Goal: Find specific page/section: Find specific page/section

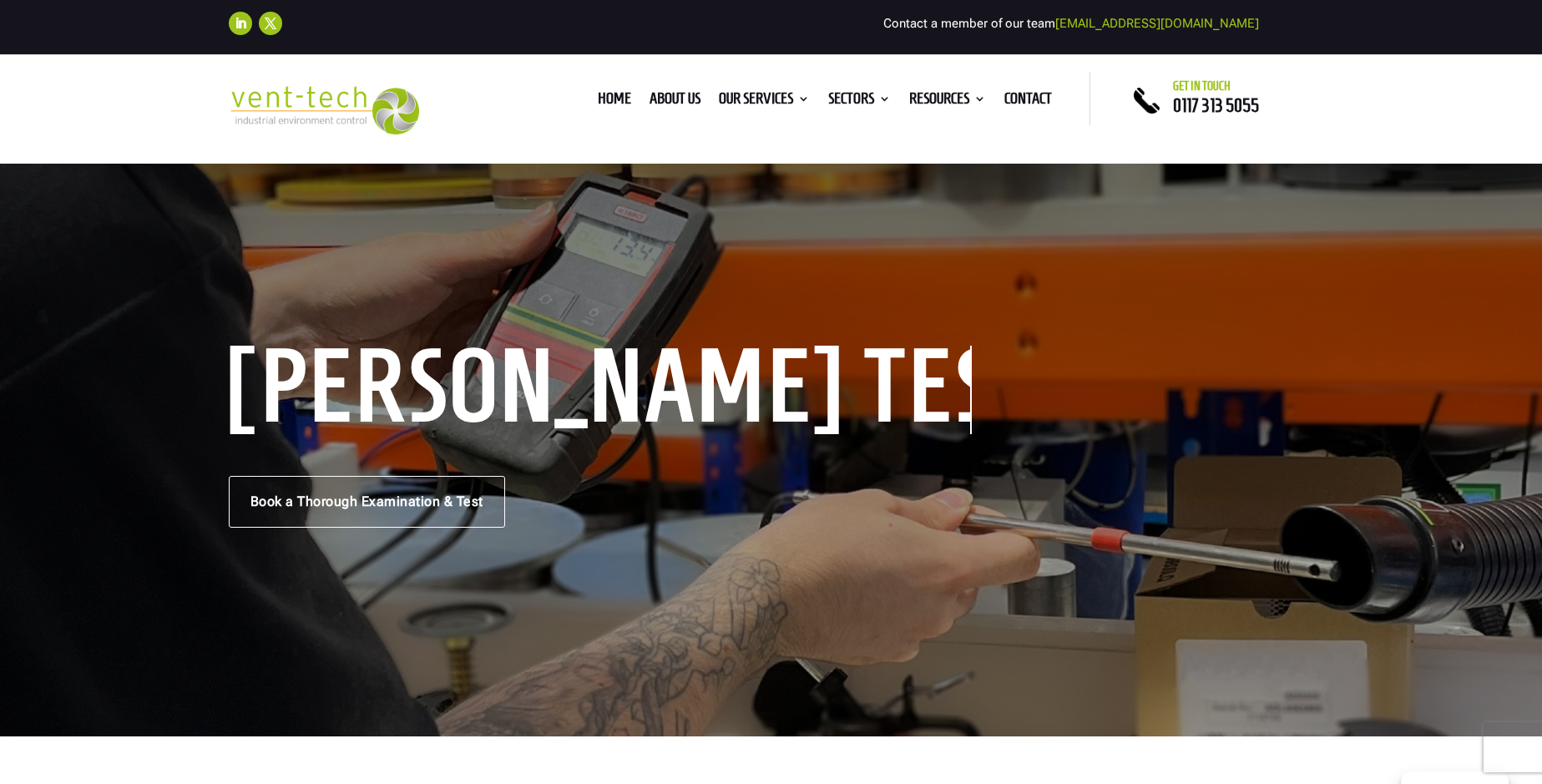
click at [309, 114] on img at bounding box center [325, 111] width 192 height 50
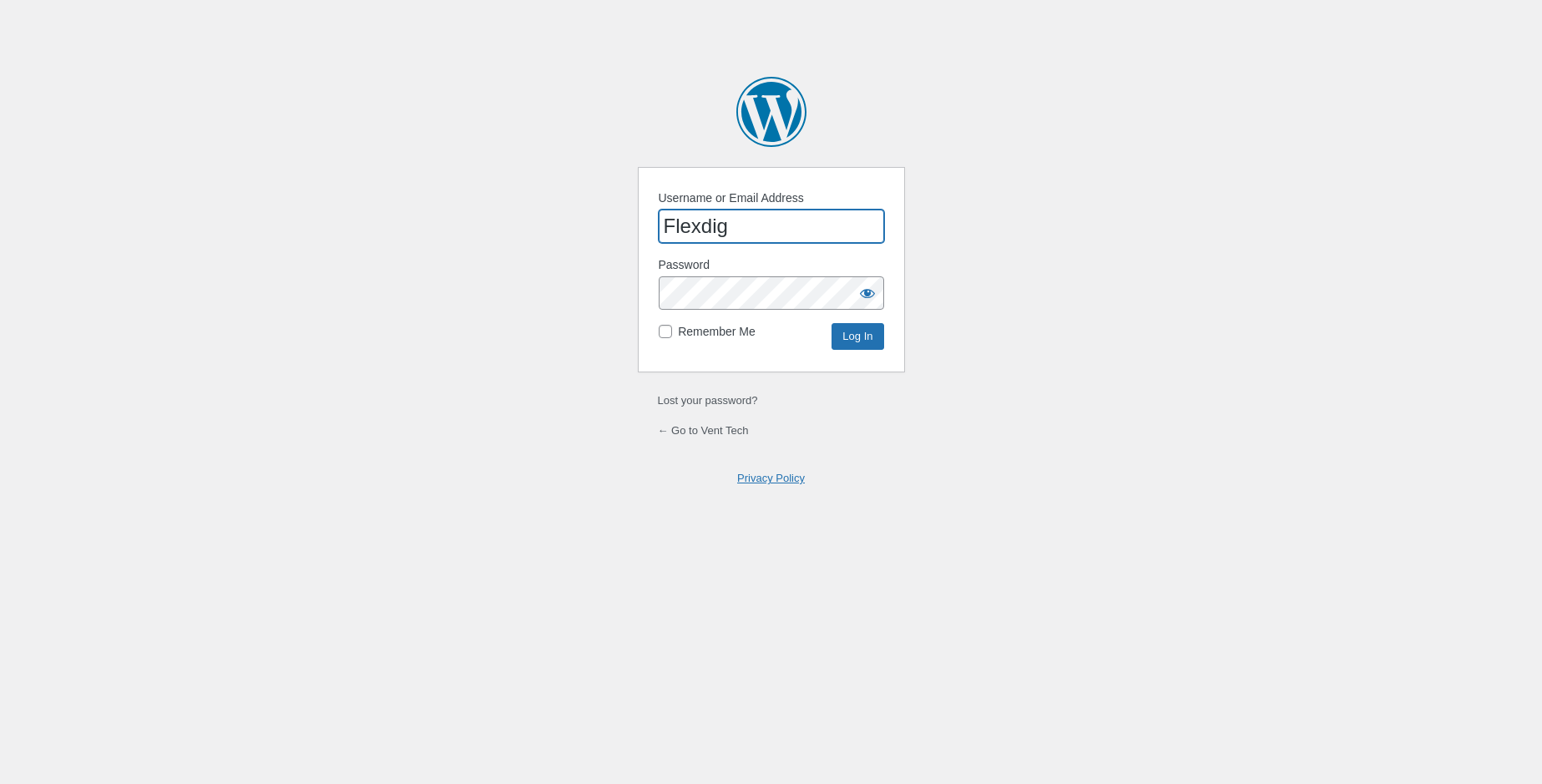
type input "Flexdig"
click at [849, 336] on input "Log In" at bounding box center [857, 336] width 51 height 27
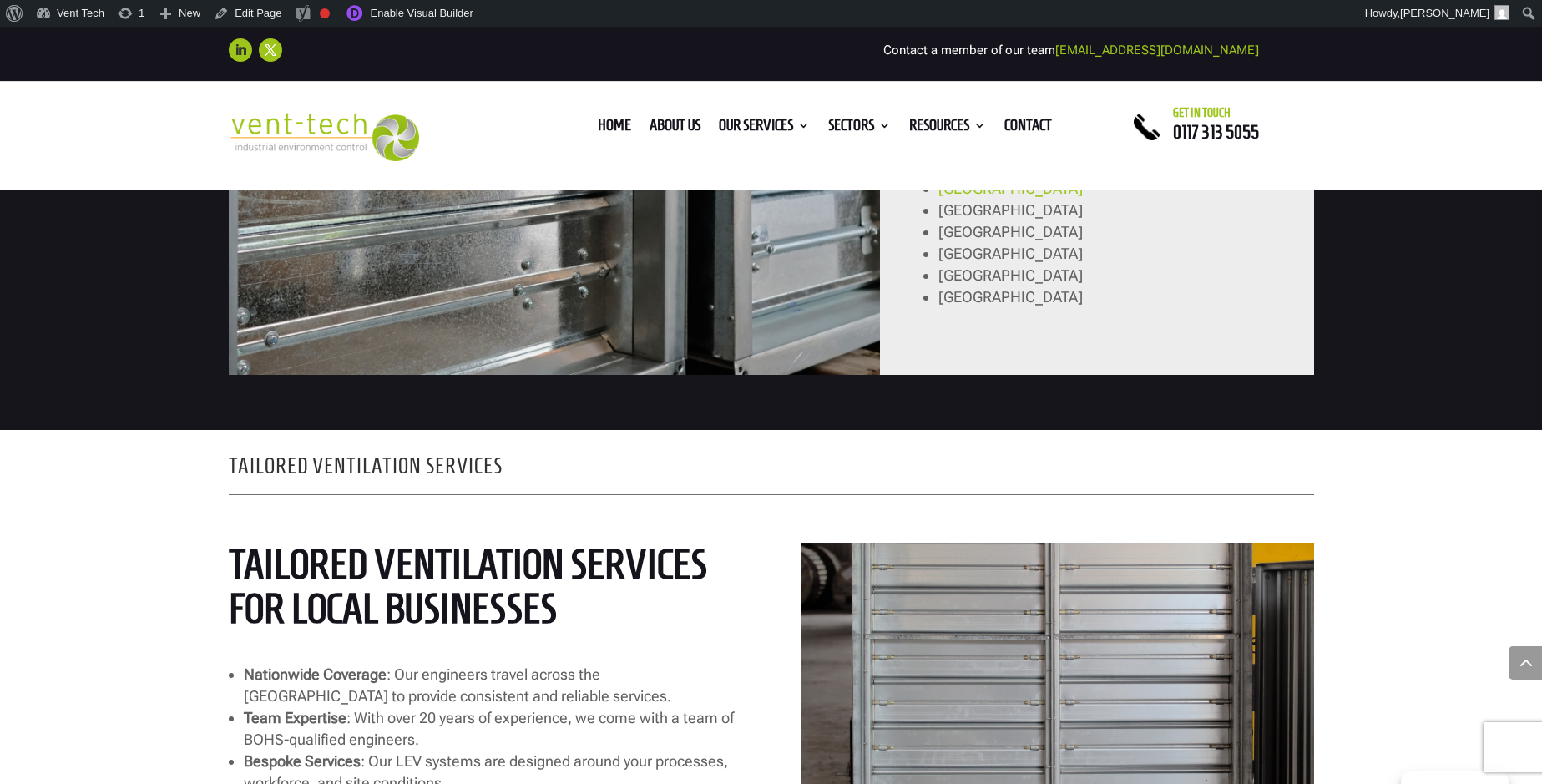
scroll to position [1673, 0]
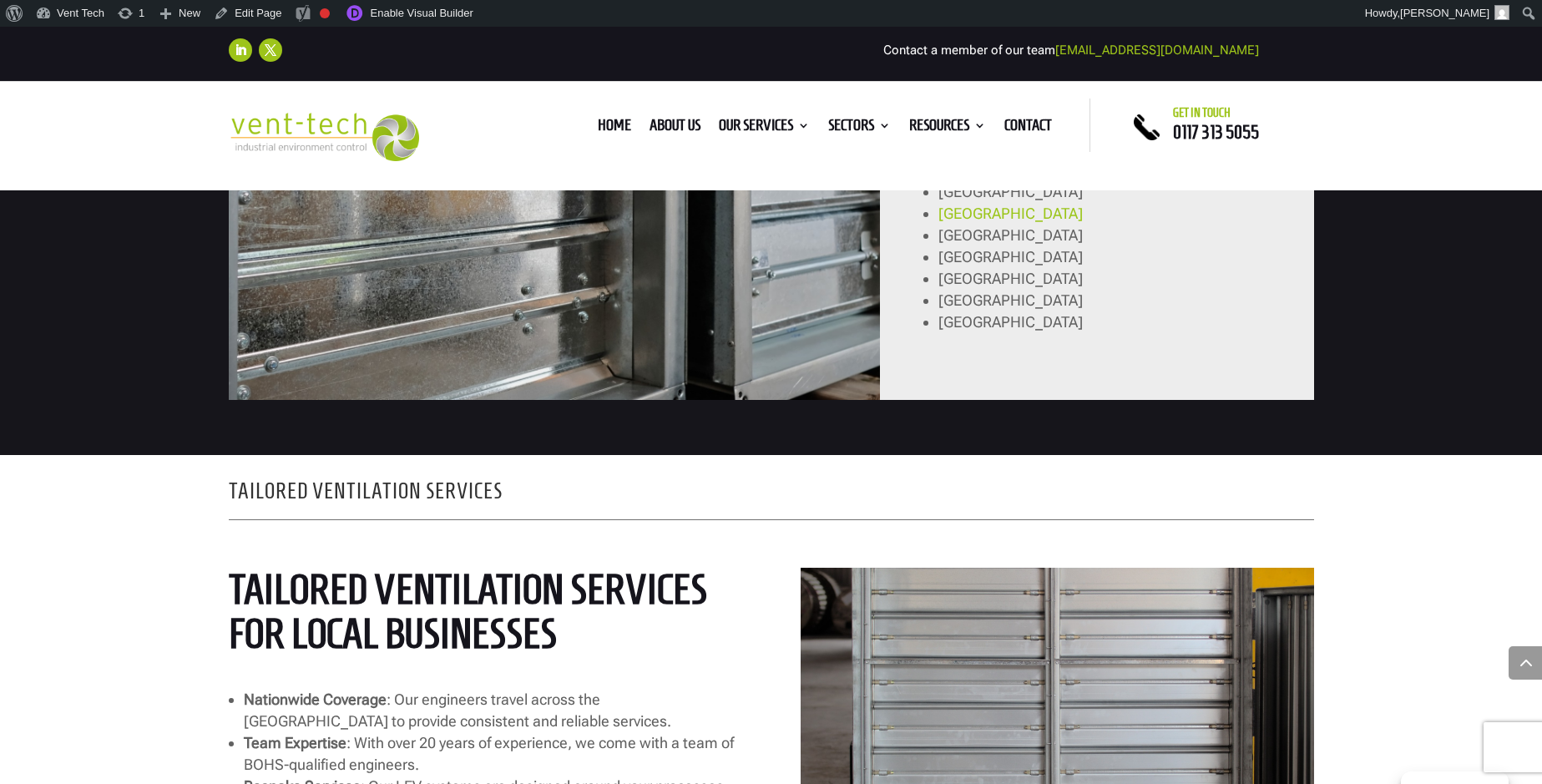
click at [523, 382] on div "Our Key Service Areas We support businesses nationwide, with strong coverage ac…" at bounding box center [772, 159] width 1086 height 504
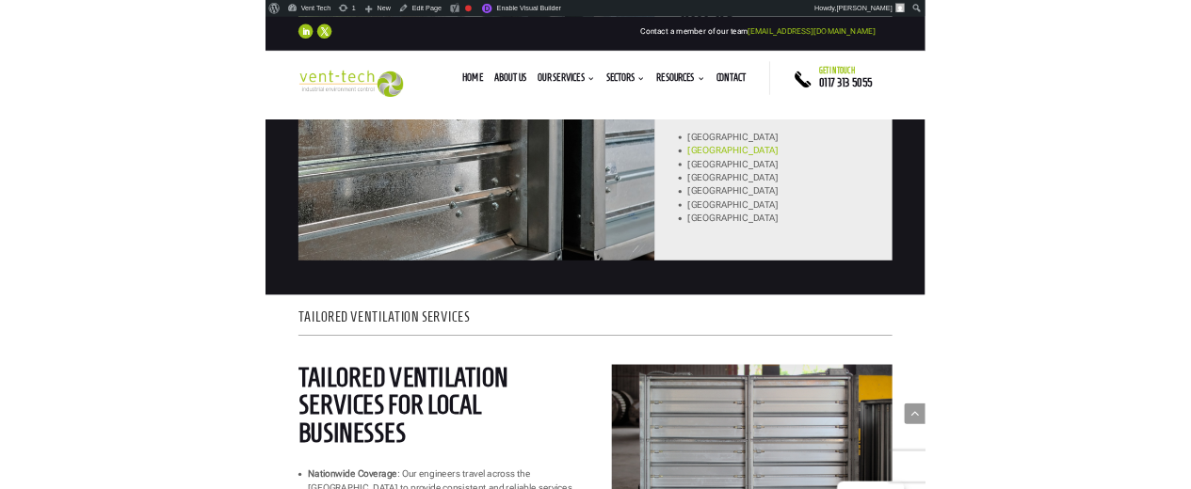
scroll to position [1829, 0]
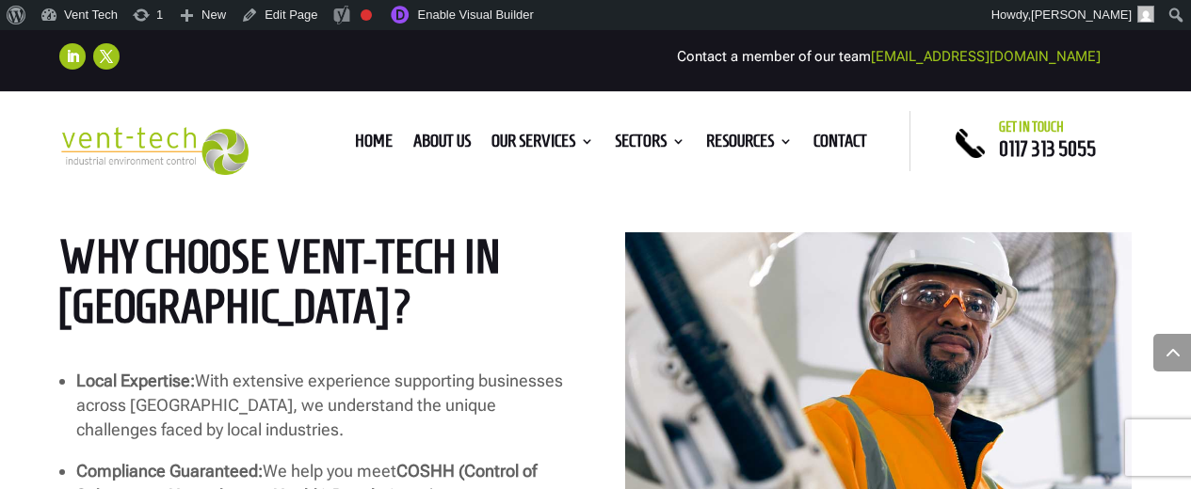
scroll to position [895, 0]
